Goal: Information Seeking & Learning: Learn about a topic

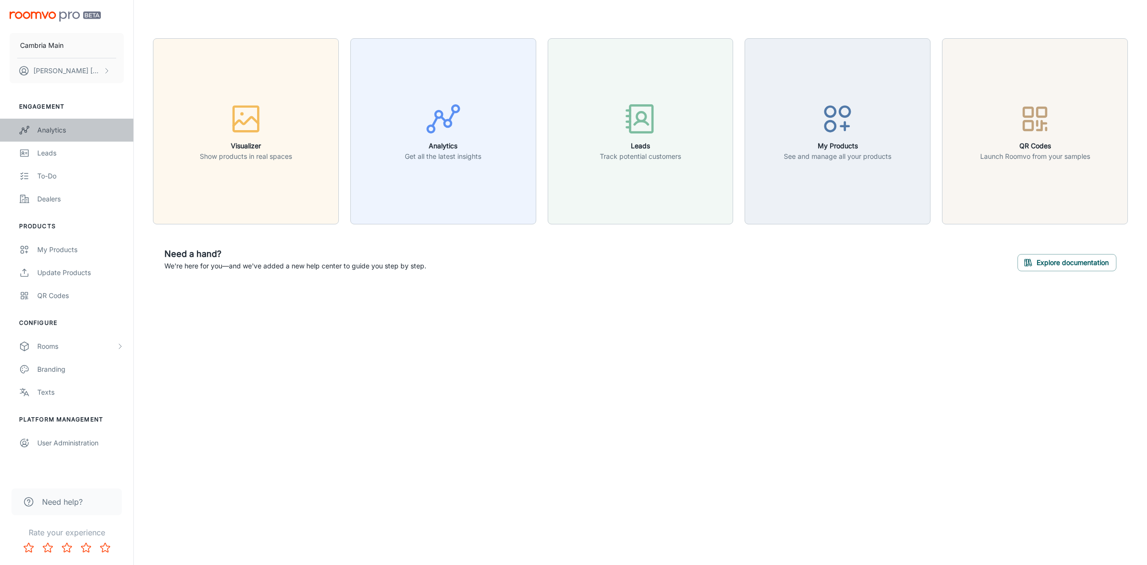
click at [50, 129] on div "Analytics" at bounding box center [80, 130] width 87 height 11
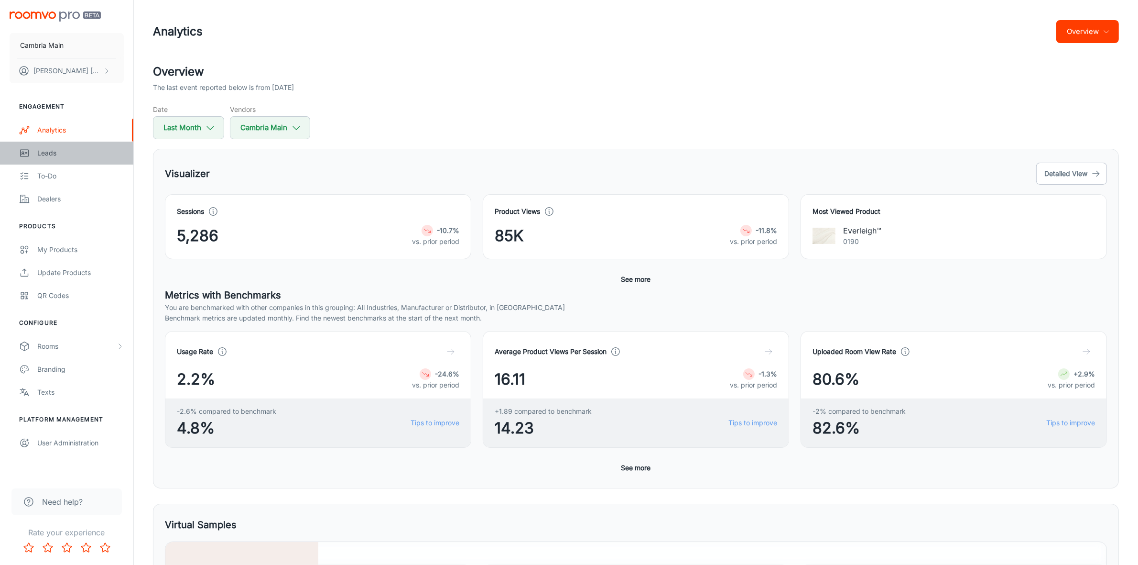
click at [54, 153] on div "Leads" at bounding box center [80, 153] width 87 height 11
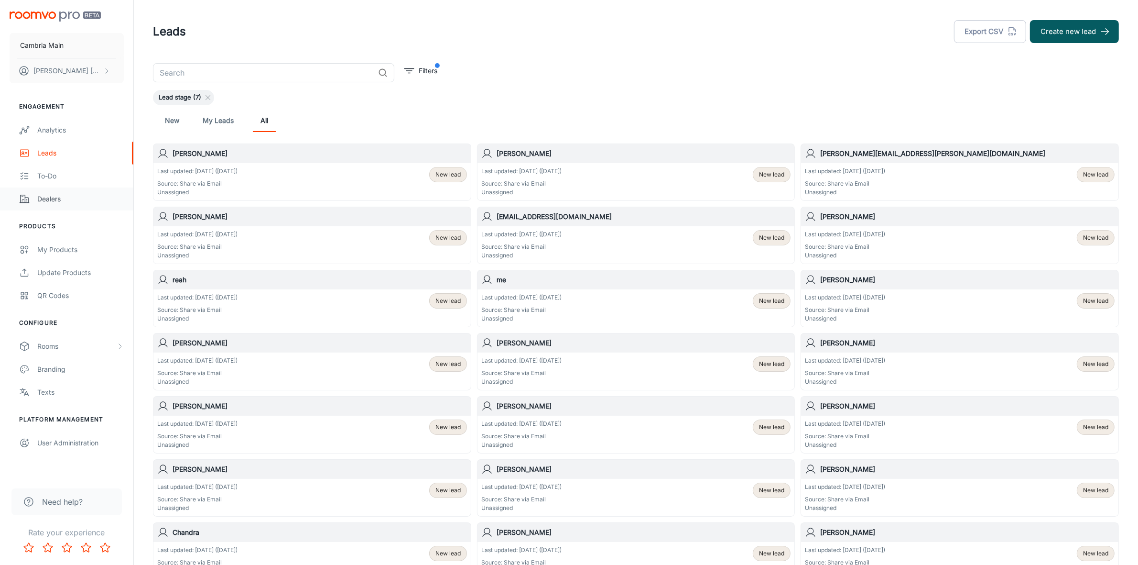
click at [45, 201] on div "Dealers" at bounding box center [80, 199] width 87 height 11
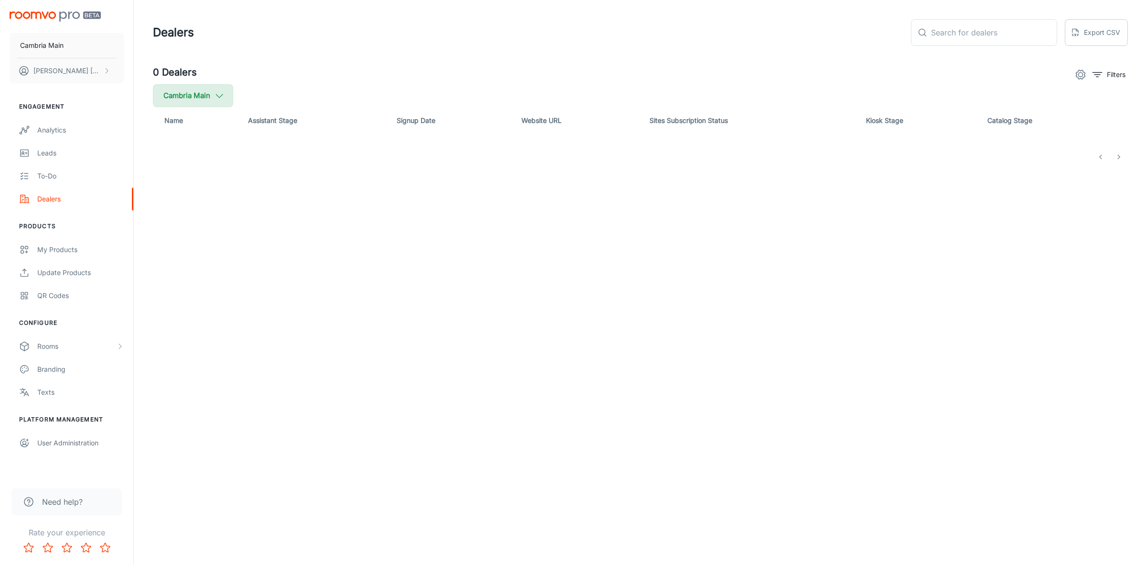
click at [213, 94] on button "Cambria Main" at bounding box center [193, 95] width 80 height 23
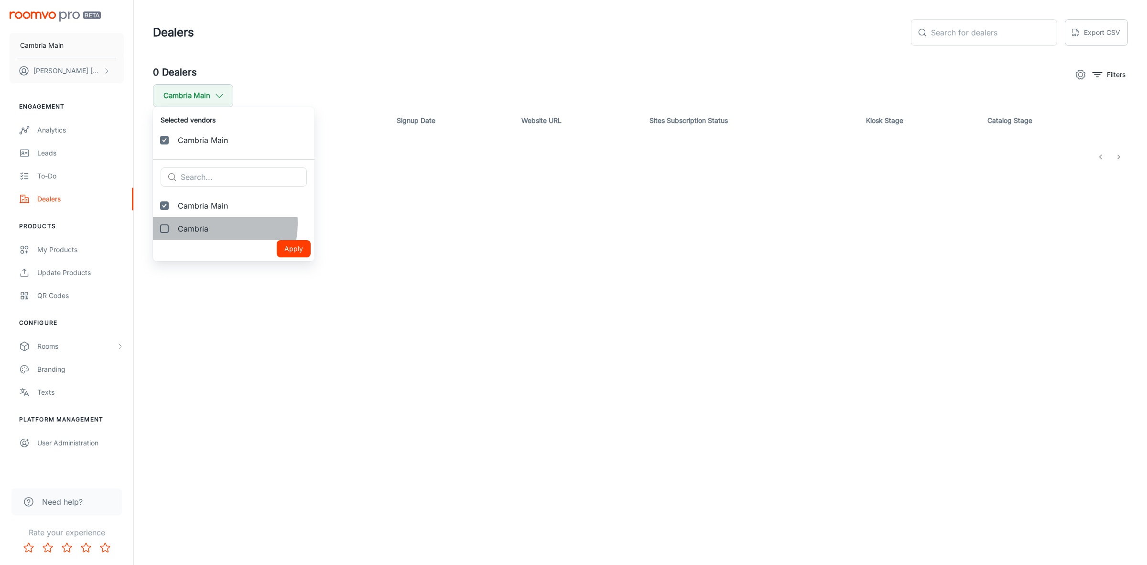
click at [201, 223] on span "Cambria" at bounding box center [242, 228] width 129 height 11
click at [174, 223] on input "Cambria" at bounding box center [164, 228] width 19 height 19
checkbox input "true"
click at [281, 280] on button "Apply" at bounding box center [294, 271] width 34 height 17
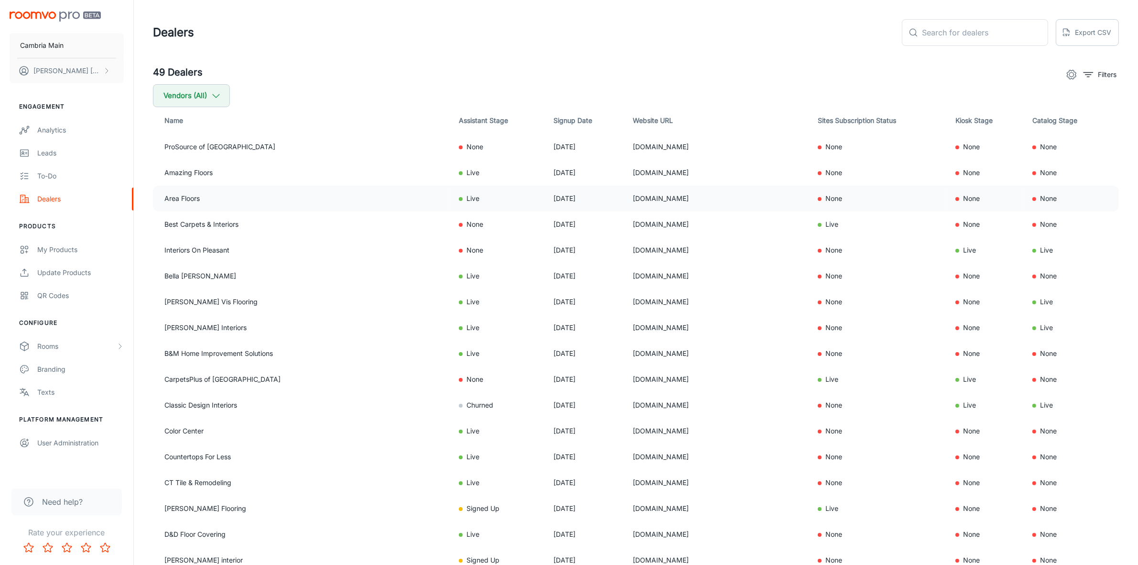
drag, startPoint x: 686, startPoint y: 197, endPoint x: 605, endPoint y: 199, distance: 81.8
click at [605, 199] on tr "Area Floors Live [DATE] [DOMAIN_NAME] None None None" at bounding box center [636, 198] width 966 height 26
copy tr "[DOMAIN_NAME]"
drag, startPoint x: 701, startPoint y: 479, endPoint x: 605, endPoint y: 484, distance: 96.2
click at [605, 484] on tr "CT Tile & Remodeling Live [DATE] [DOMAIN_NAME] None None None" at bounding box center [636, 482] width 966 height 26
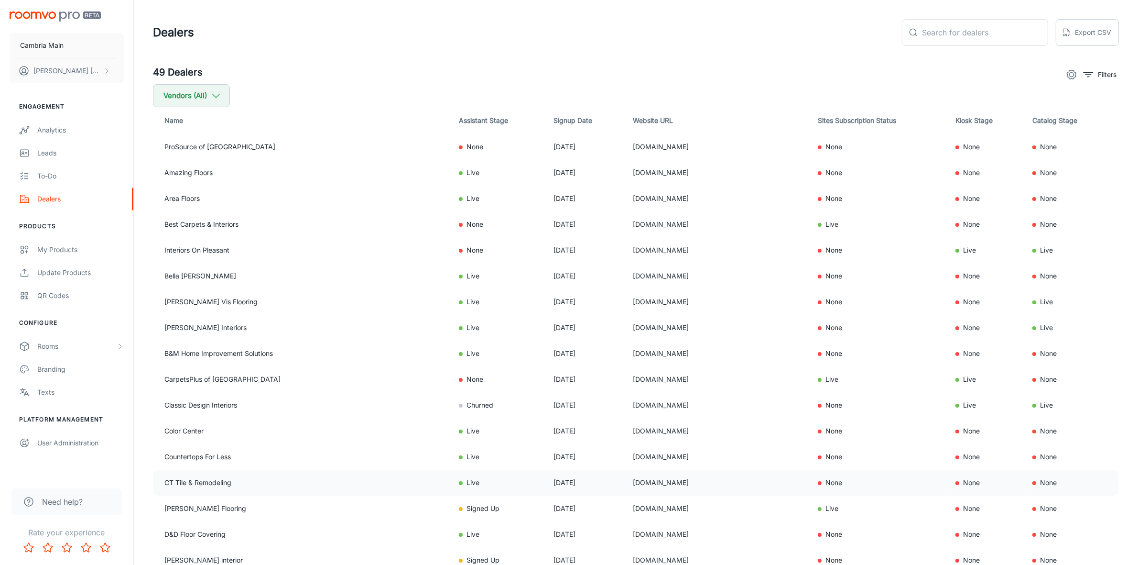
copy tr "[DOMAIN_NAME]"
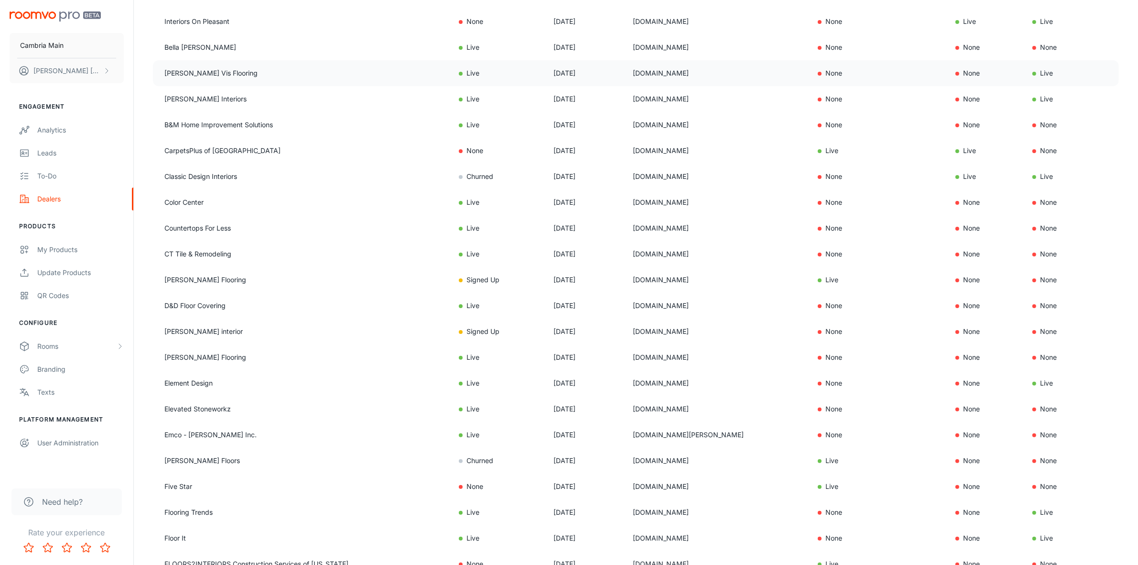
scroll to position [239, 0]
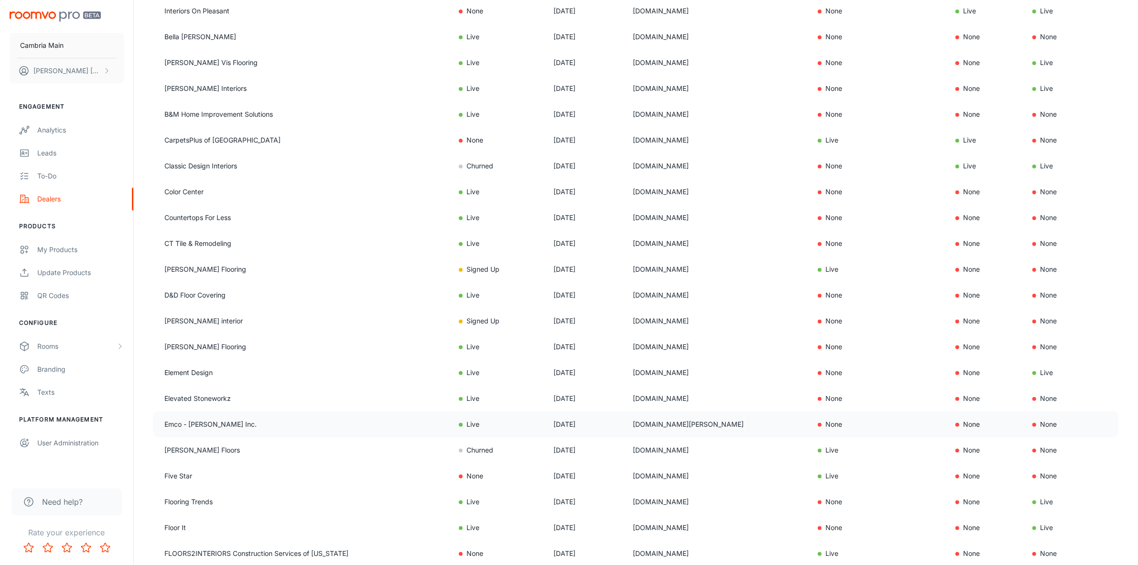
drag, startPoint x: 685, startPoint y: 424, endPoint x: 600, endPoint y: 428, distance: 84.2
click at [600, 428] on tr "Emco - [PERSON_NAME] Inc. Live [DATE] [DOMAIN_NAME][PERSON_NAME] None None None" at bounding box center [636, 424] width 966 height 26
copy tr "[DOMAIN_NAME][PERSON_NAME]"
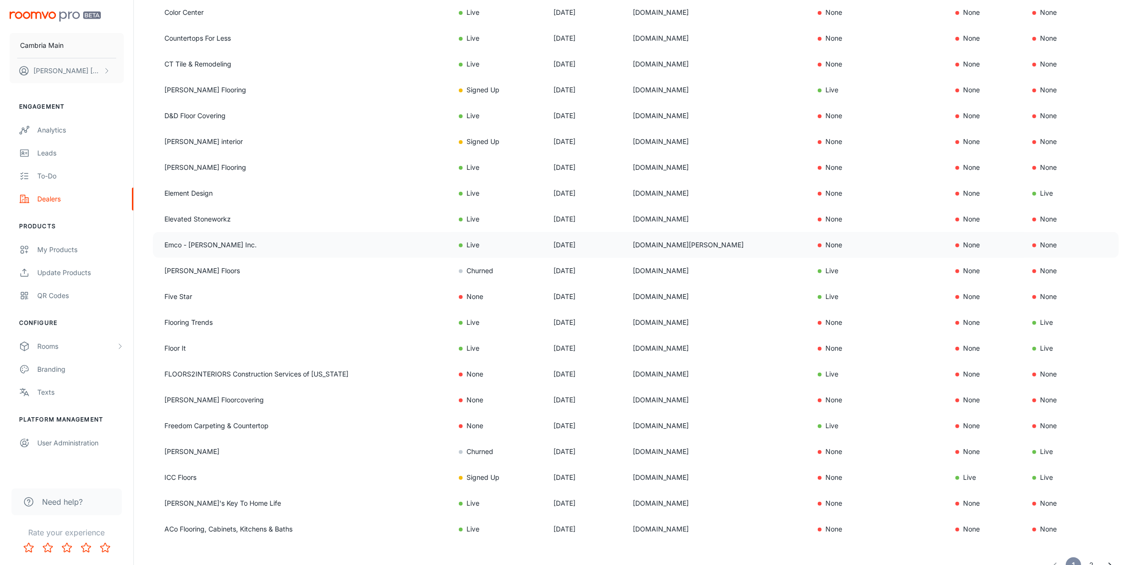
scroll to position [464, 0]
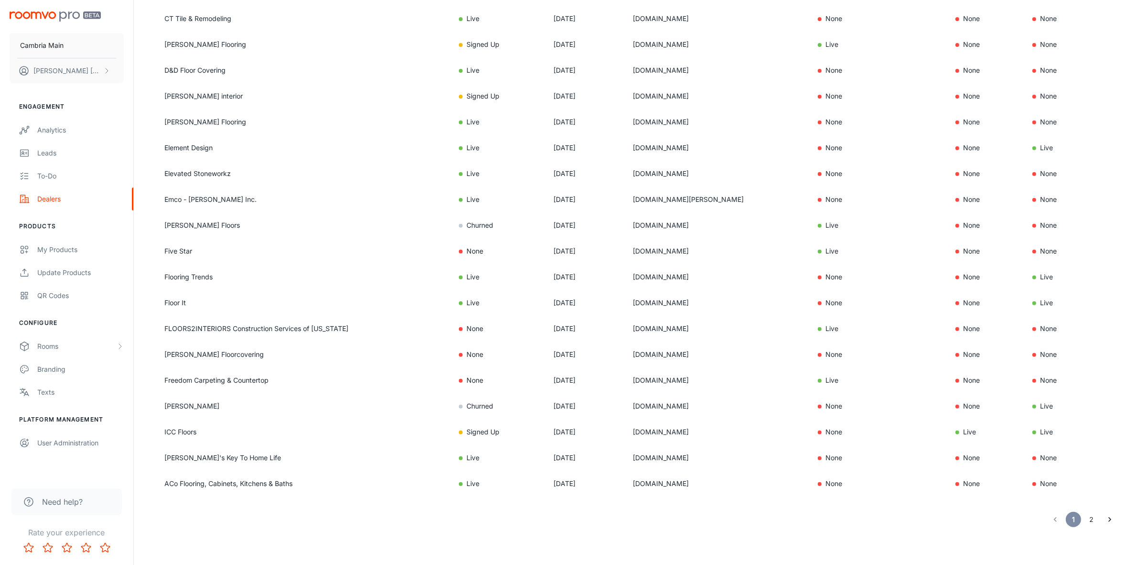
click at [1090, 517] on button "2" at bounding box center [1091, 519] width 15 height 15
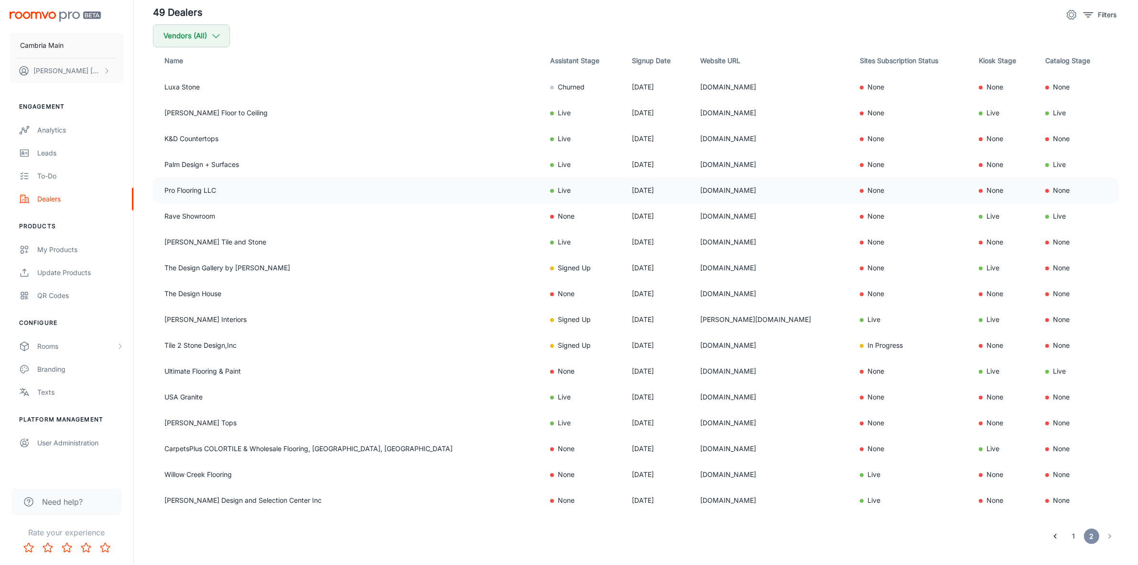
scroll to position [0, 0]
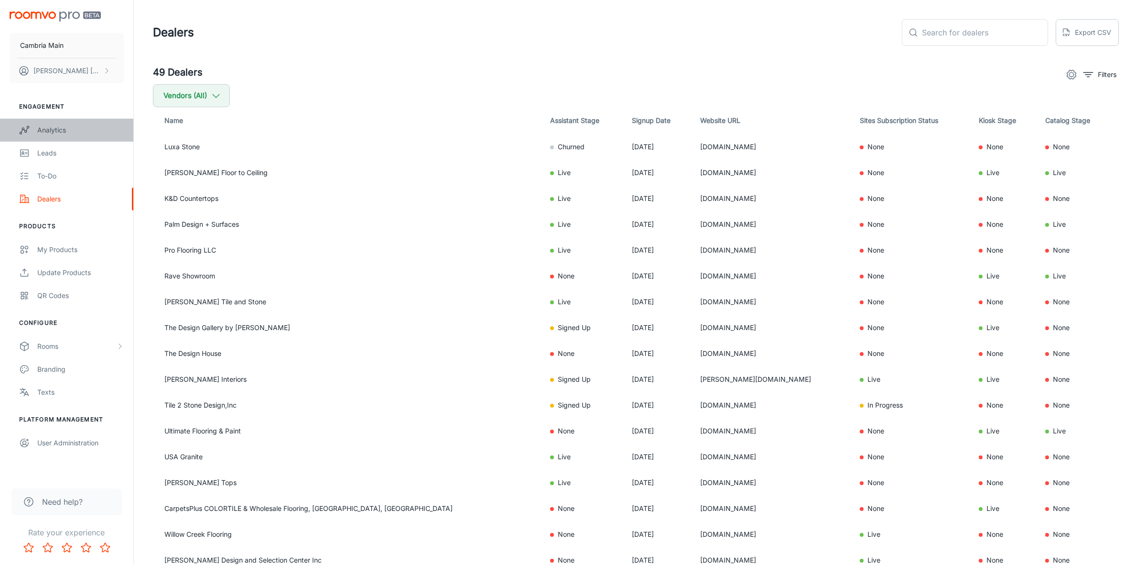
click at [36, 130] on link "Analytics" at bounding box center [66, 130] width 133 height 23
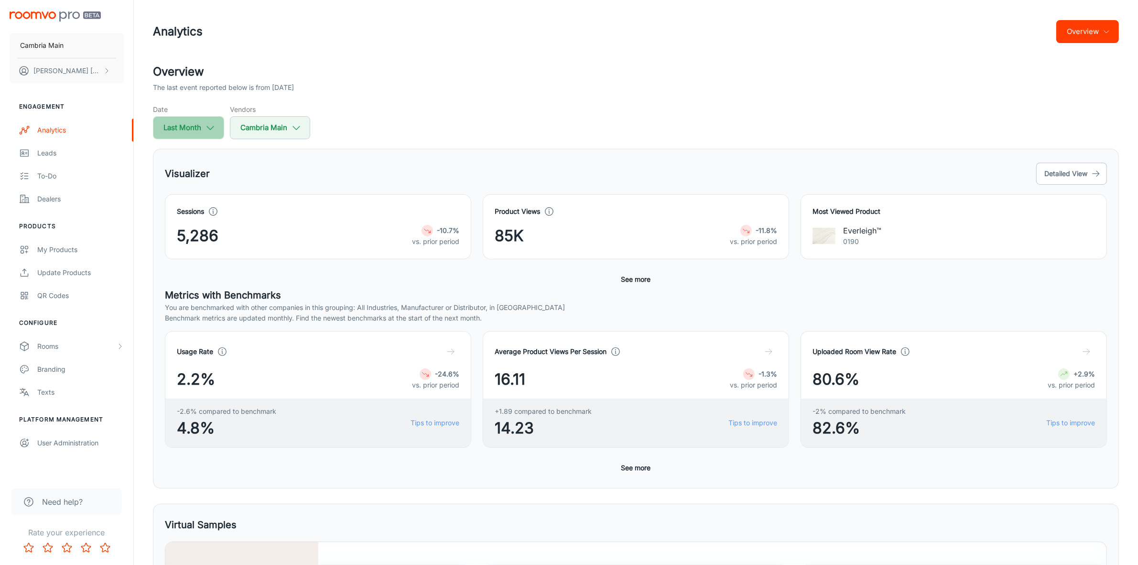
click at [190, 130] on button "Last Month" at bounding box center [188, 127] width 71 height 23
select select "8"
select select "2025"
select select "8"
select select "2025"
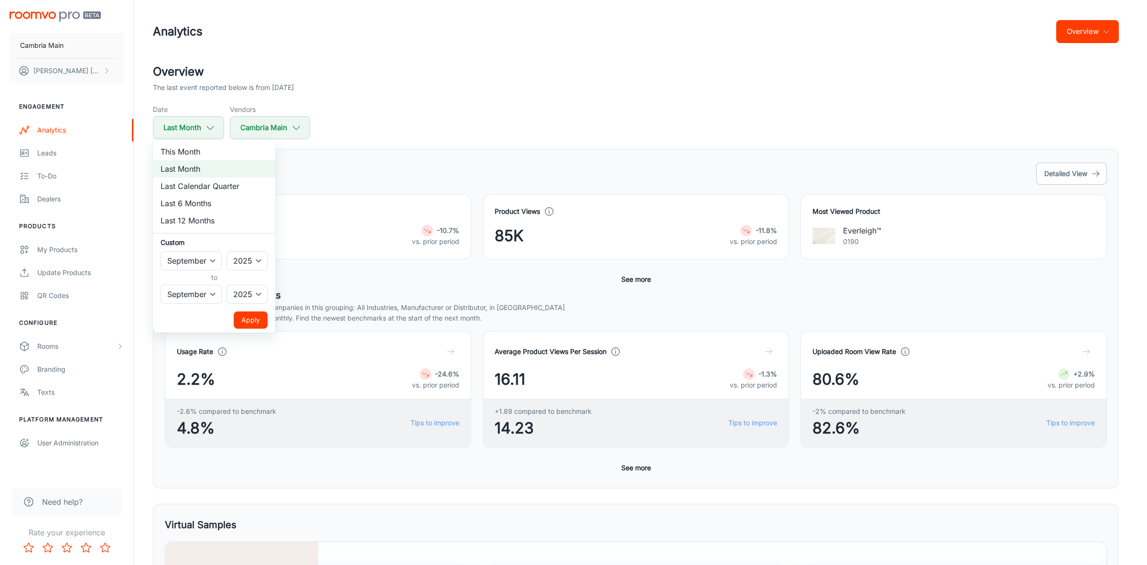
click at [207, 153] on li "This Month" at bounding box center [214, 151] width 122 height 17
select select "9"
click at [260, 316] on button "Apply" at bounding box center [251, 319] width 34 height 17
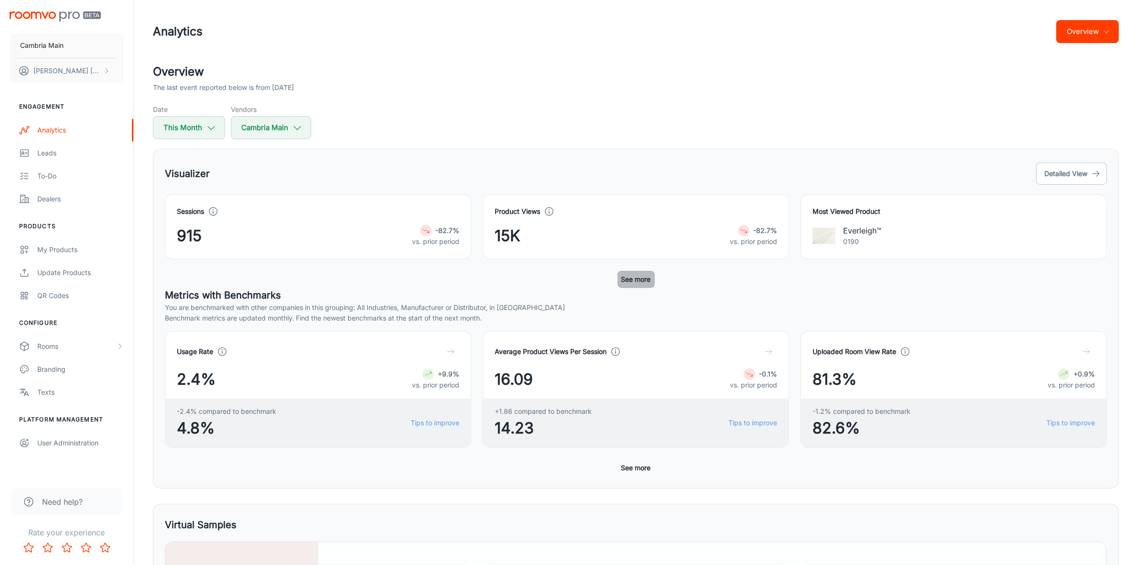
click at [622, 276] on button "See more" at bounding box center [636, 279] width 37 height 17
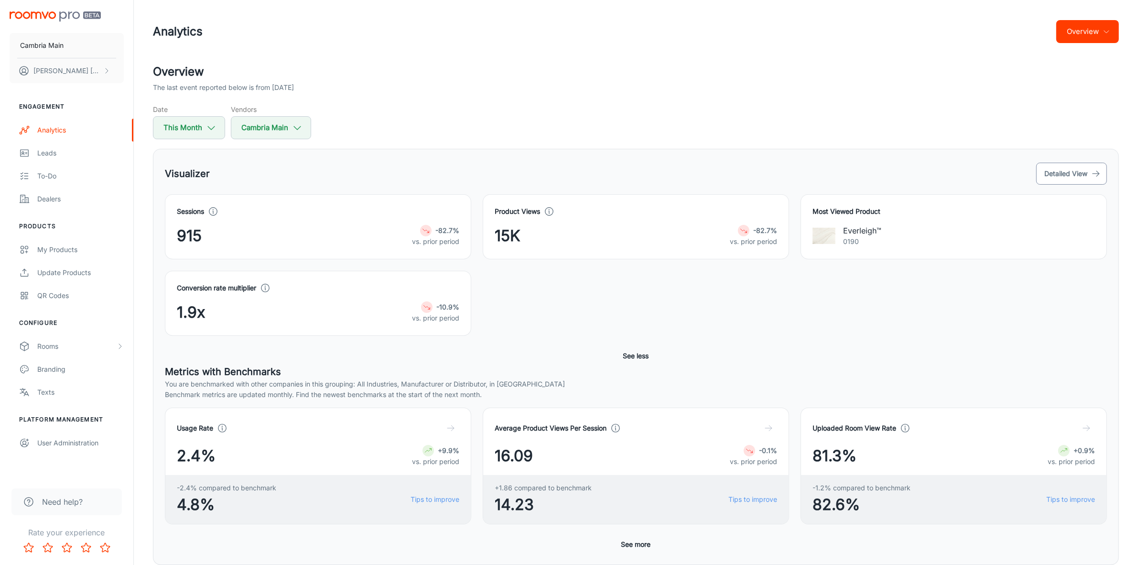
click at [1070, 168] on button "Detailed View" at bounding box center [1071, 174] width 71 height 22
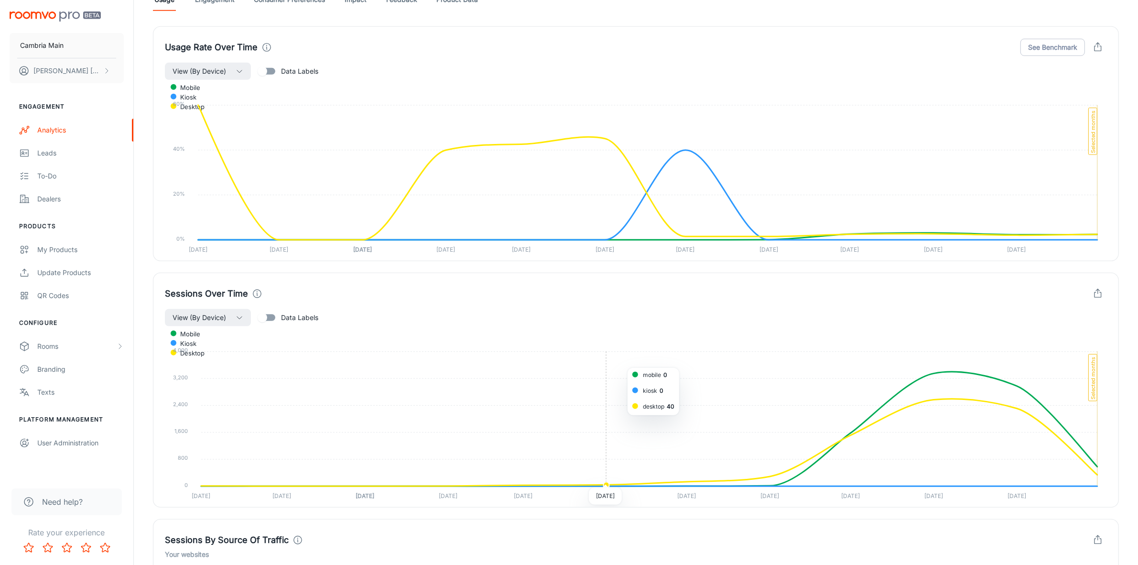
scroll to position [229, 0]
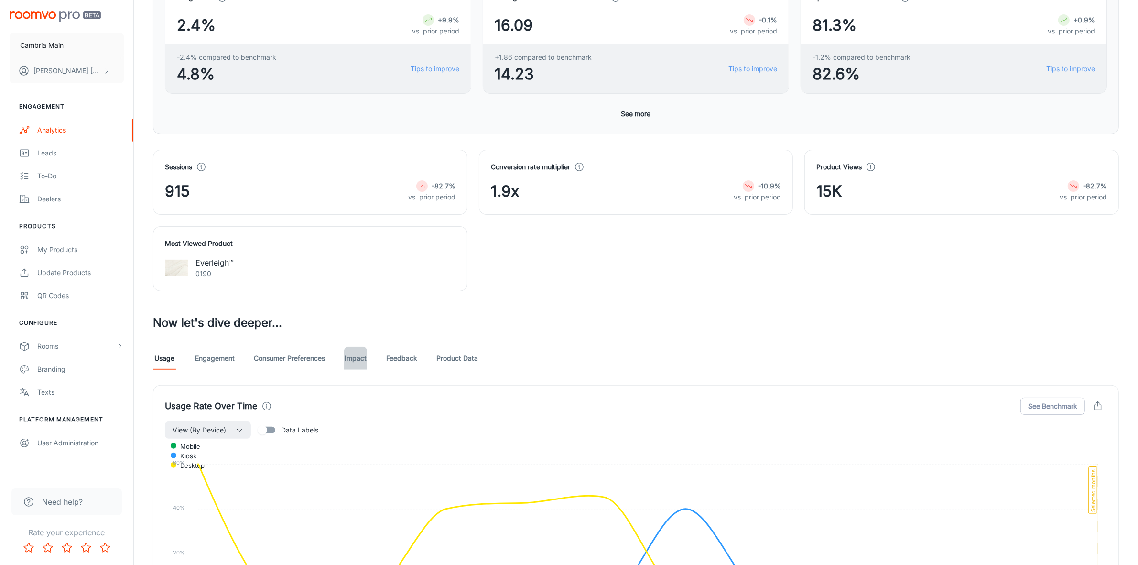
click at [356, 357] on link "Impact" at bounding box center [355, 358] width 23 height 23
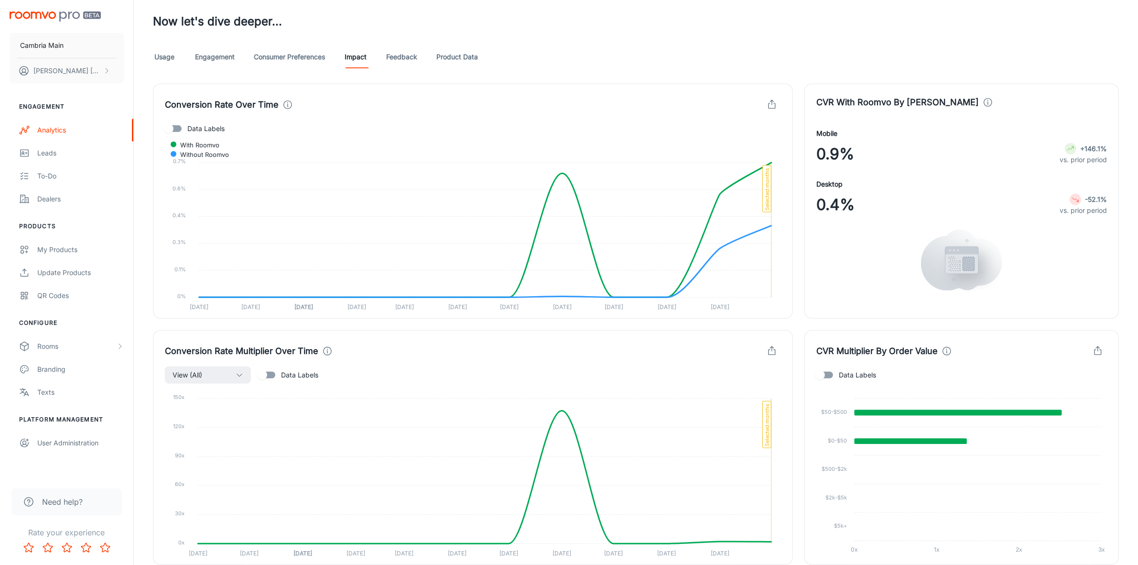
scroll to position [359, 0]
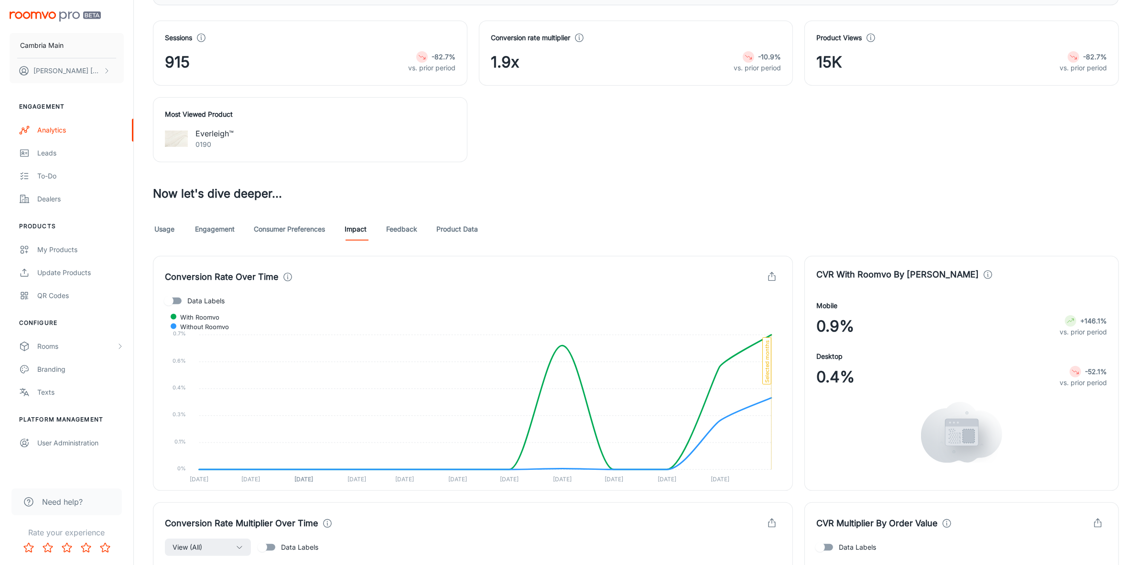
click at [402, 228] on link "Feedback" at bounding box center [401, 229] width 31 height 23
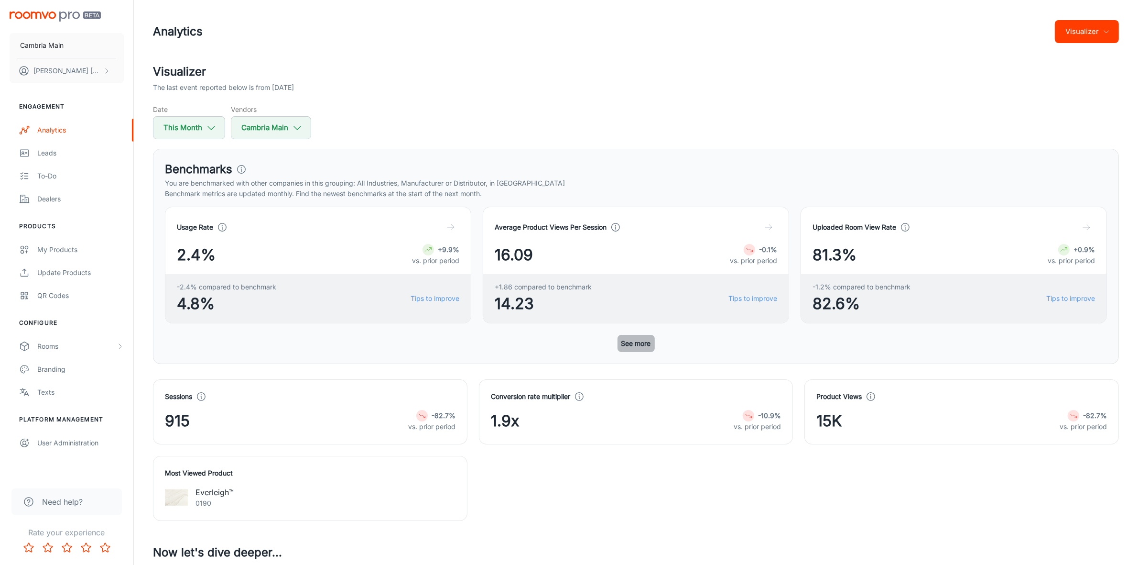
click at [632, 339] on button "See more" at bounding box center [636, 343] width 37 height 17
